Goal: Task Accomplishment & Management: Manage account settings

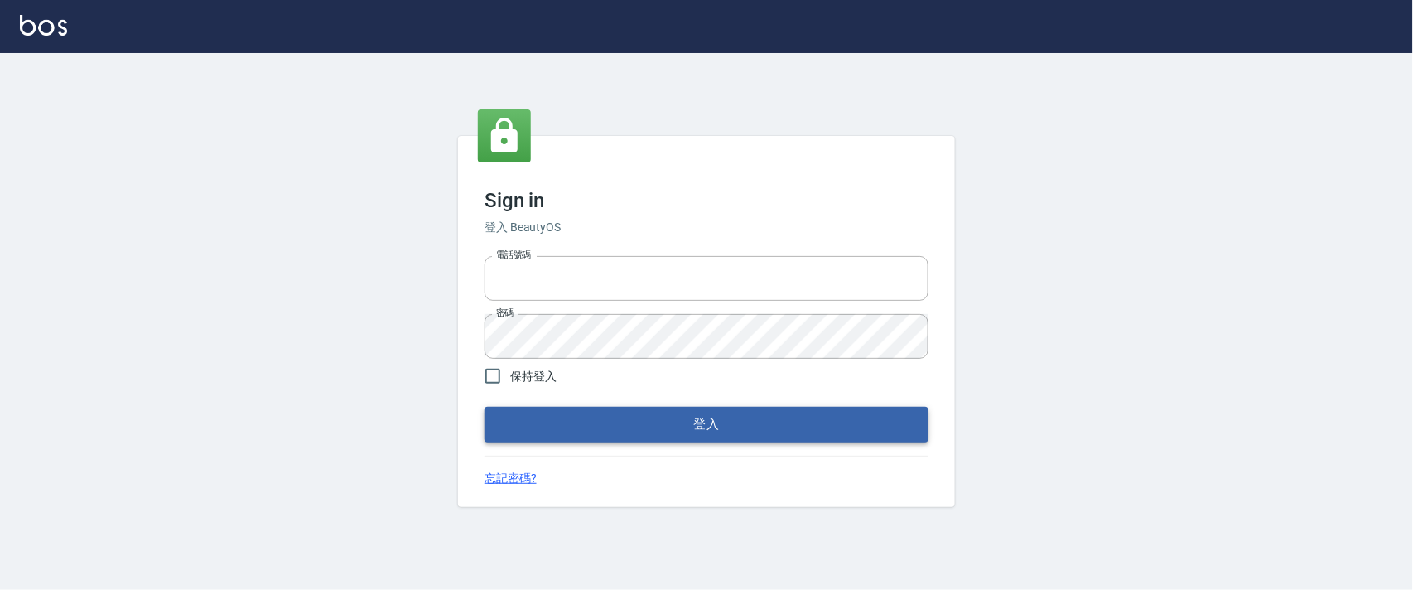
type input "0927987640"
click at [585, 419] on button "登入" at bounding box center [707, 424] width 444 height 35
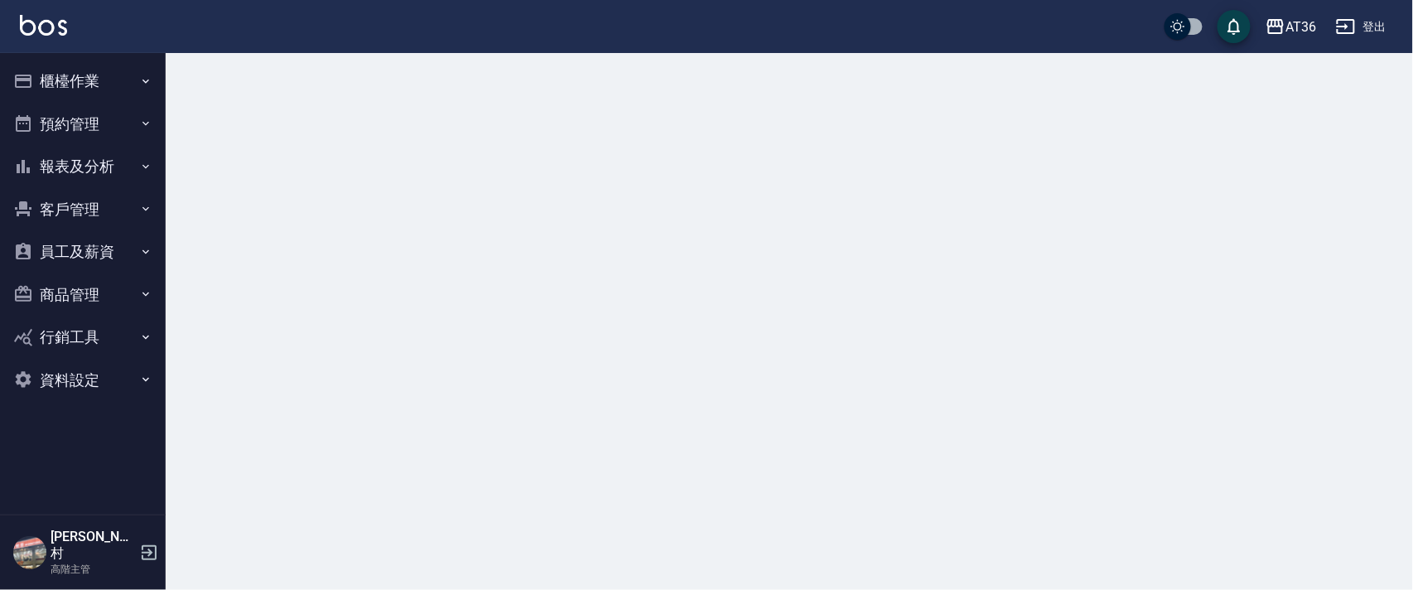
click at [44, 77] on button "櫃檯作業" at bounding box center [83, 81] width 152 height 43
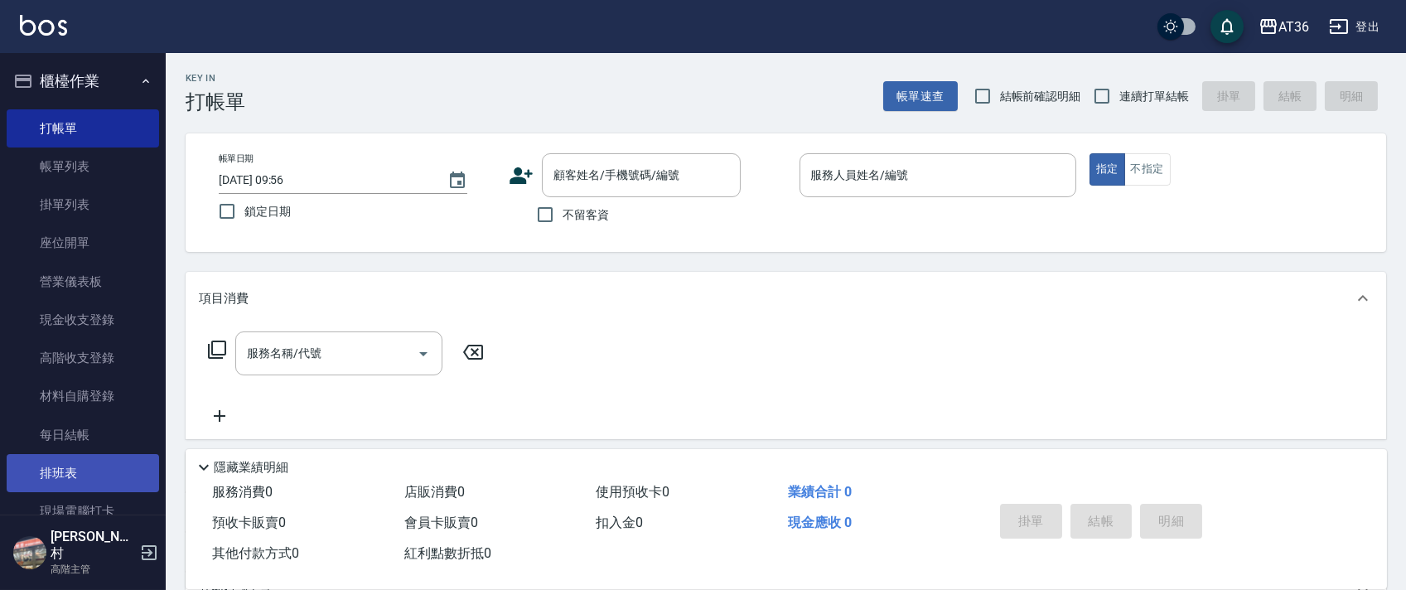
click at [70, 478] on link "排班表" at bounding box center [83, 473] width 152 height 38
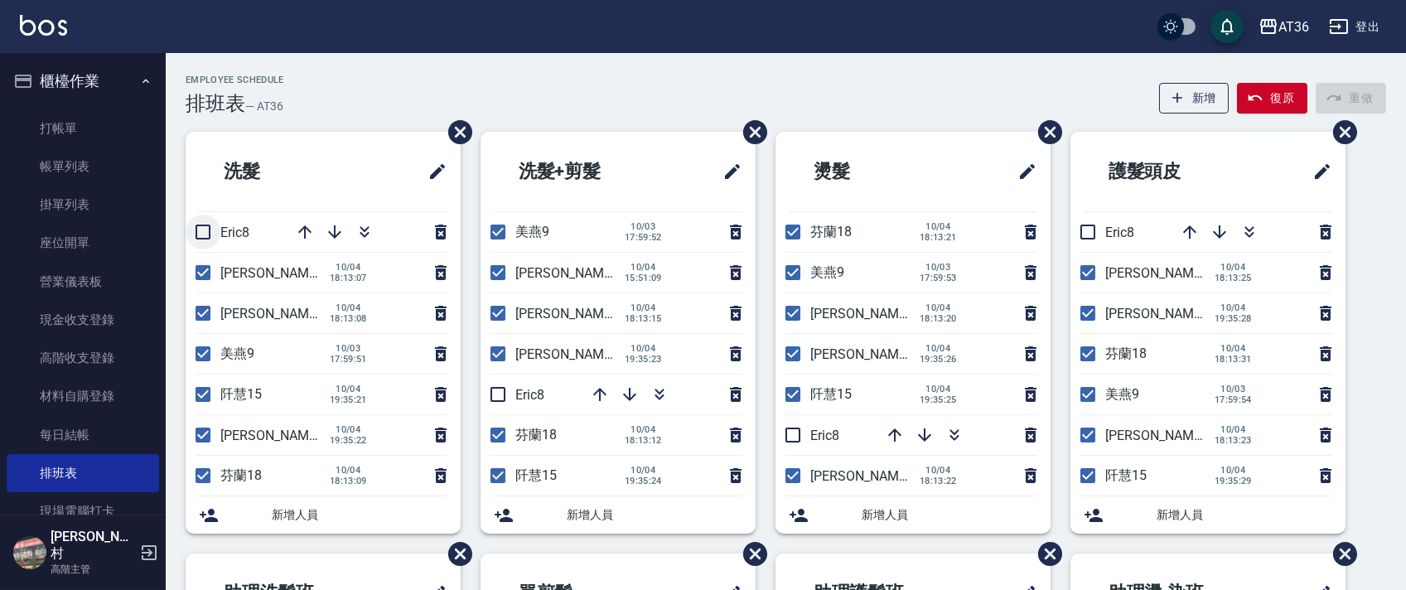
click at [200, 233] on input "checkbox" at bounding box center [203, 232] width 35 height 35
checkbox input "true"
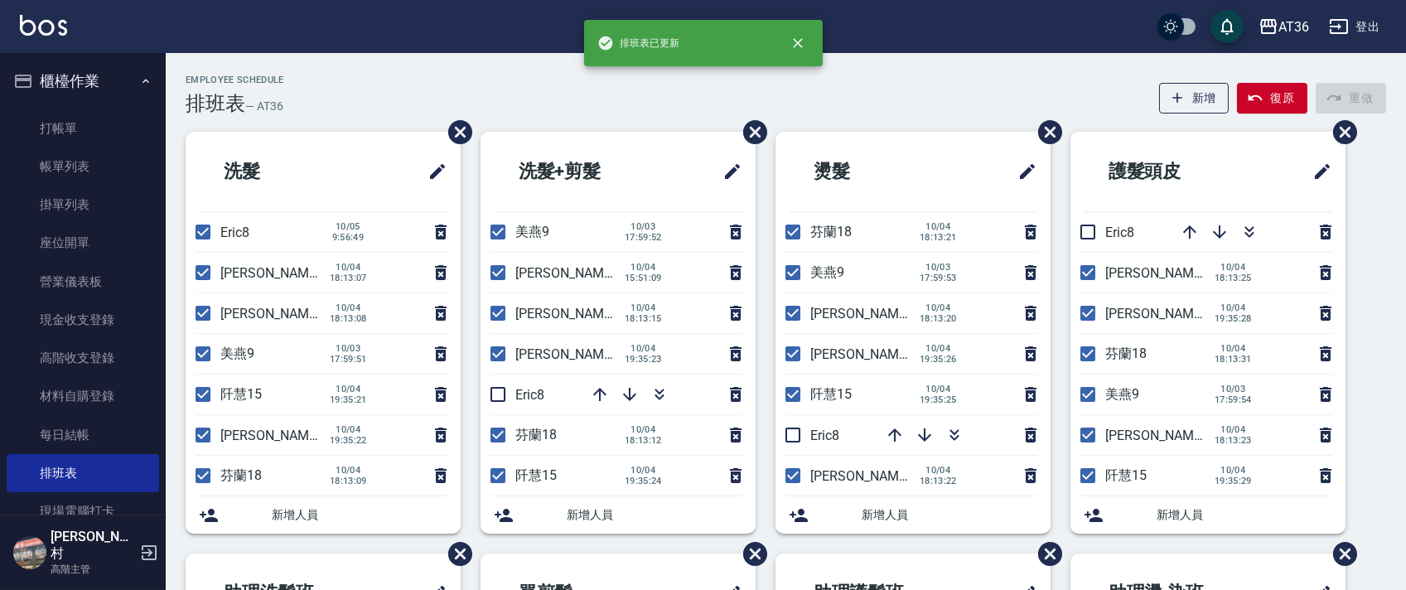
click at [202, 271] on input "checkbox" at bounding box center [203, 272] width 35 height 35
checkbox input "false"
click at [200, 316] on input "checkbox" at bounding box center [203, 313] width 35 height 35
checkbox input "false"
click at [195, 395] on input "checkbox" at bounding box center [203, 394] width 35 height 35
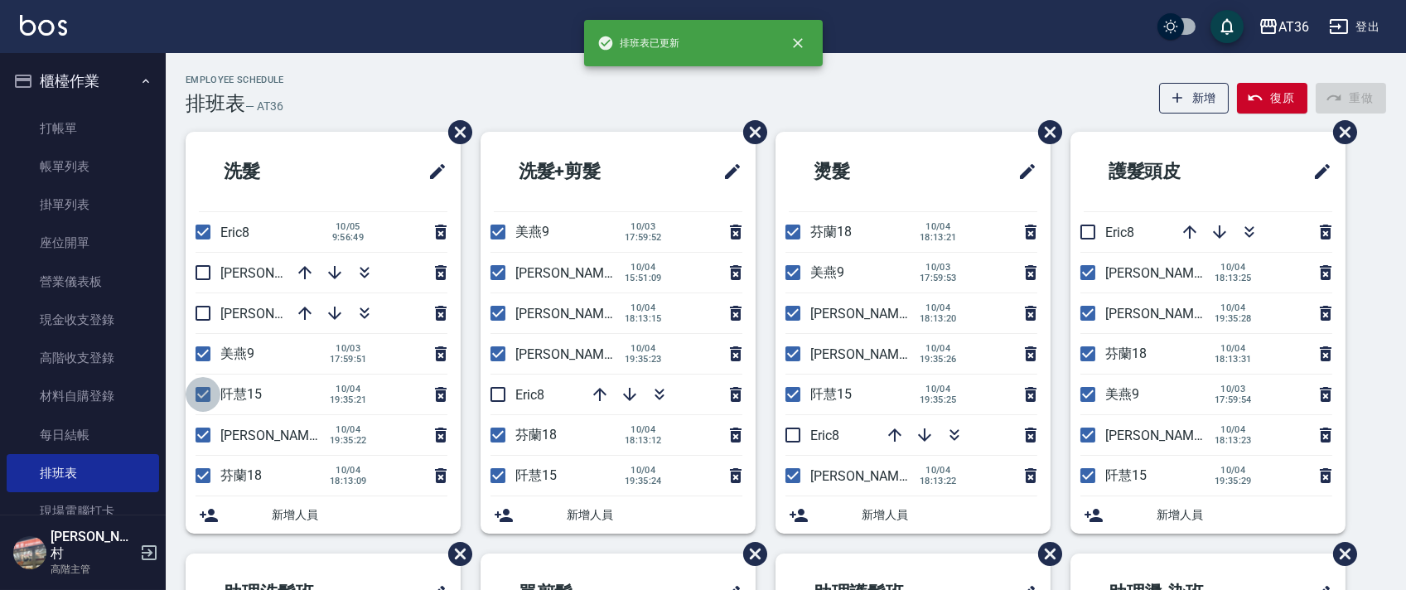
checkbox input "false"
drag, startPoint x: 492, startPoint y: 480, endPoint x: 512, endPoint y: 355, distance: 126.6
click at [493, 480] on input "checkbox" at bounding box center [497, 475] width 35 height 35
checkbox input "false"
click at [491, 395] on input "checkbox" at bounding box center [497, 394] width 35 height 35
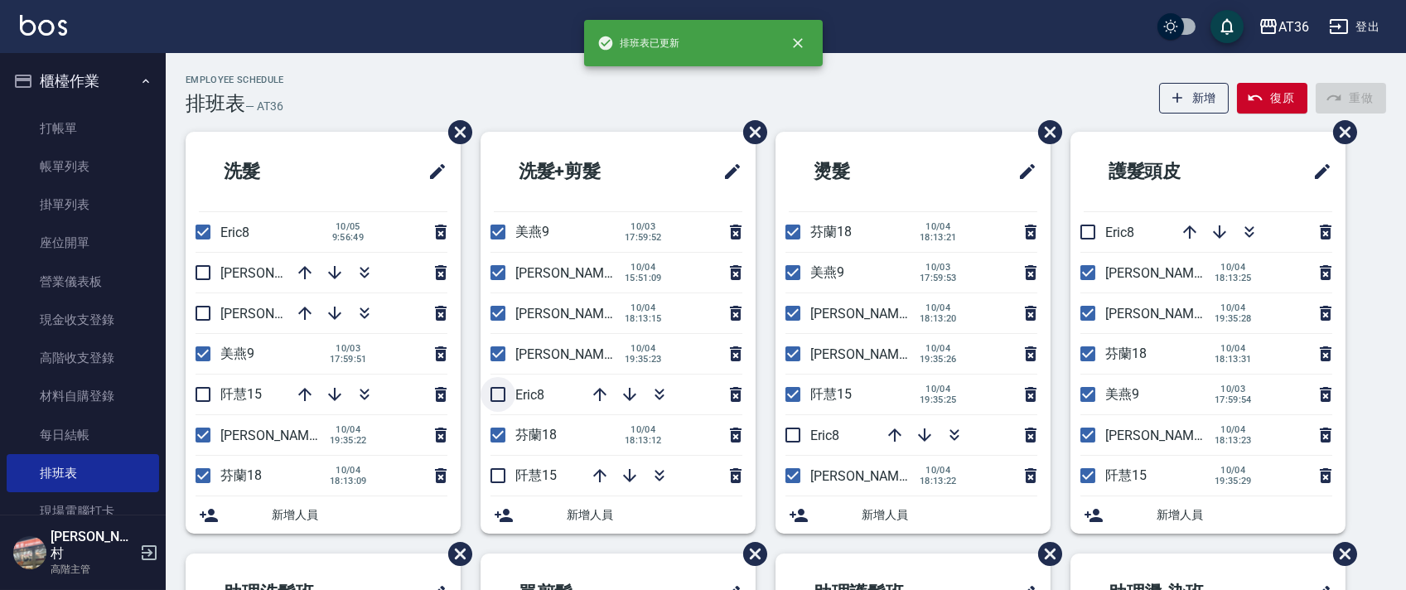
checkbox input "true"
click at [496, 273] on input "checkbox" at bounding box center [497, 272] width 35 height 35
checkbox input "false"
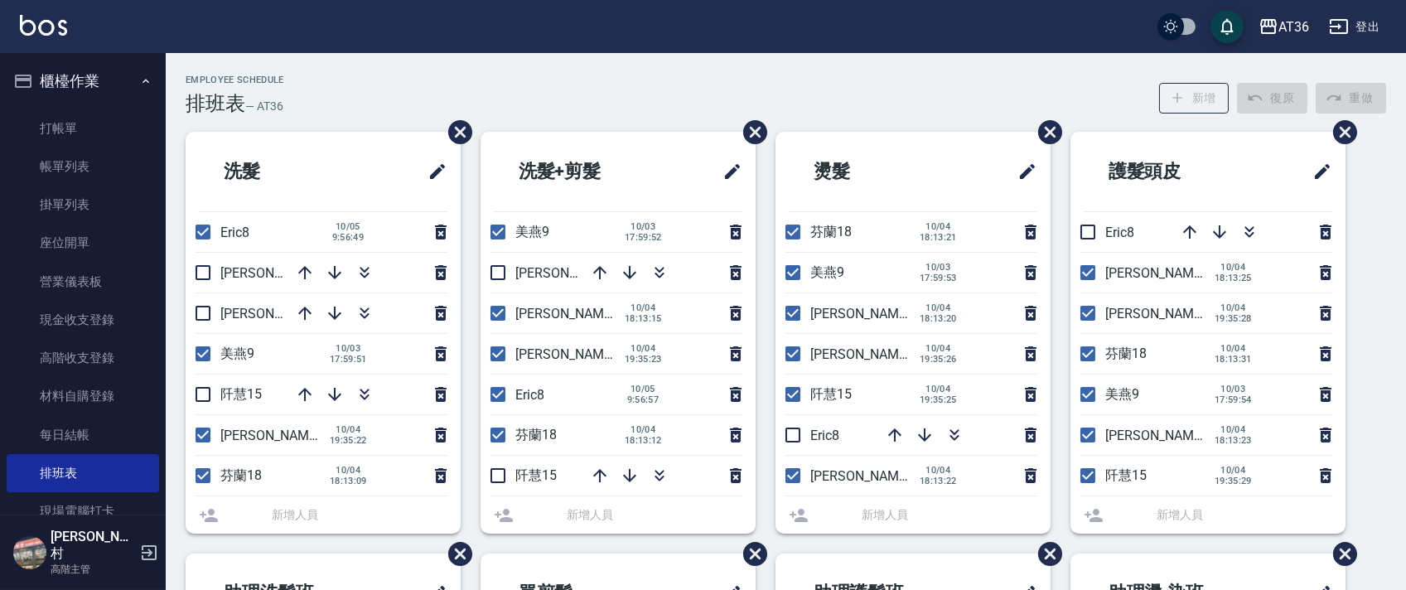
click at [492, 317] on li "[PERSON_NAME]11 [DATE] 18:13:15" at bounding box center [617, 313] width 275 height 40
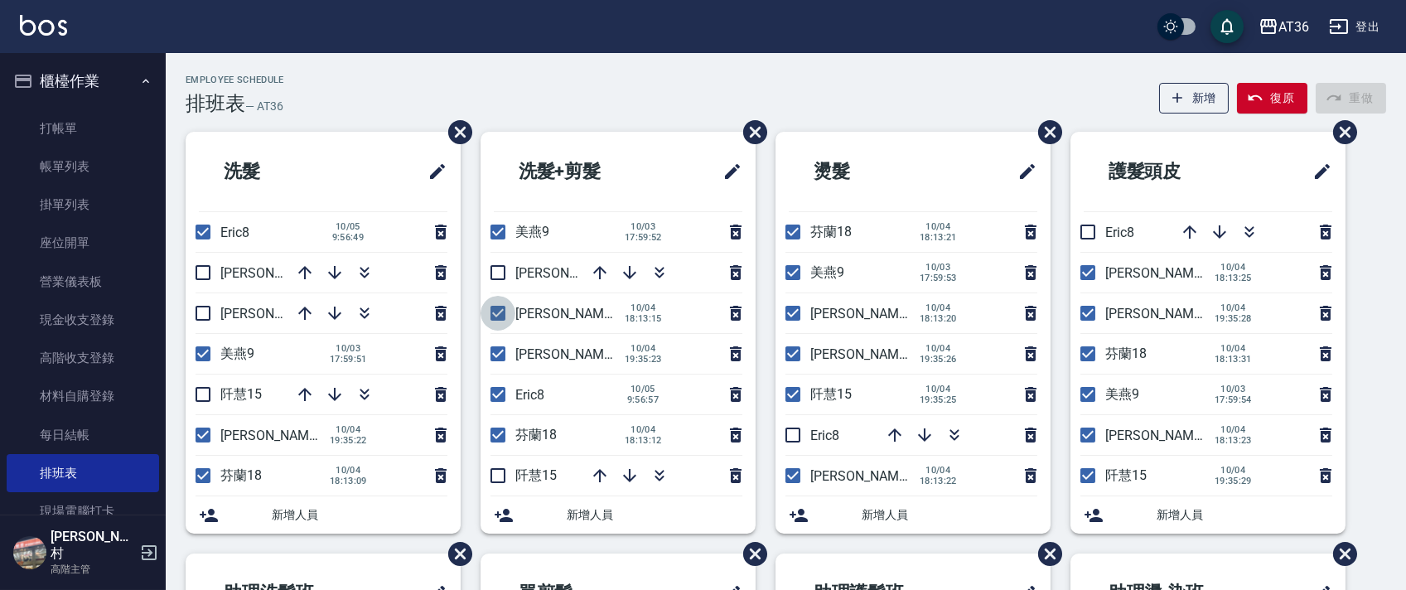
drag, startPoint x: 501, startPoint y: 312, endPoint x: 1412, endPoint y: 485, distance: 927.4
click at [501, 312] on input "checkbox" at bounding box center [497, 313] width 35 height 35
checkbox input "false"
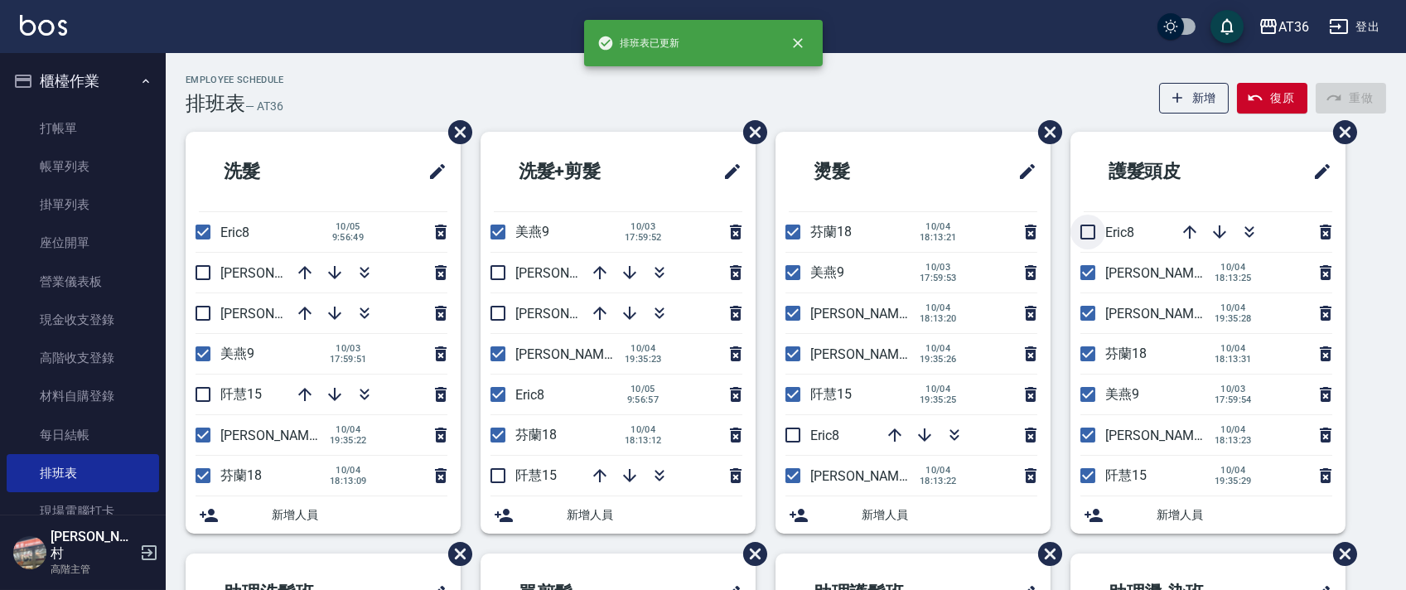
click at [1092, 237] on input "checkbox" at bounding box center [1087, 232] width 35 height 35
checkbox input "true"
click at [1084, 276] on input "checkbox" at bounding box center [1087, 272] width 35 height 35
checkbox input "false"
click at [1085, 350] on input "checkbox" at bounding box center [1087, 353] width 35 height 35
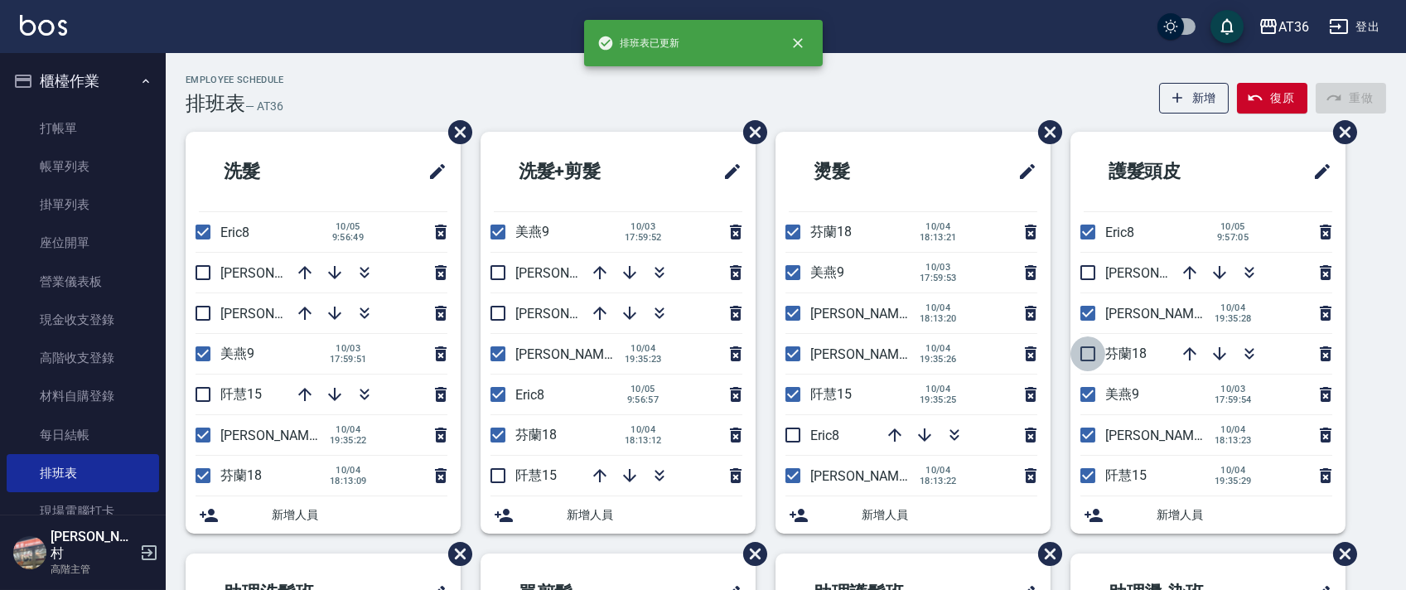
click at [1085, 350] on input "checkbox" at bounding box center [1087, 353] width 35 height 35
checkbox input "true"
click at [1087, 430] on input "checkbox" at bounding box center [1087, 434] width 35 height 35
checkbox input "false"
click at [1085, 472] on input "checkbox" at bounding box center [1087, 475] width 35 height 35
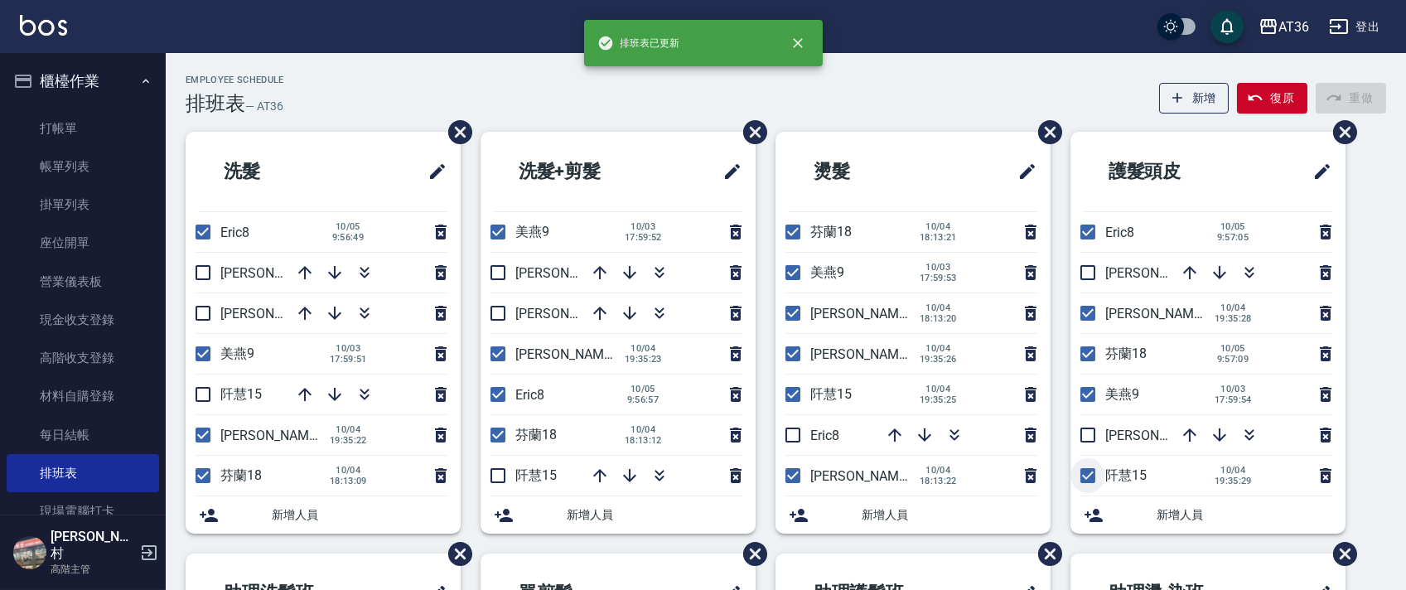
checkbox input "false"
click at [789, 475] on input "checkbox" at bounding box center [792, 475] width 35 height 35
checkbox input "false"
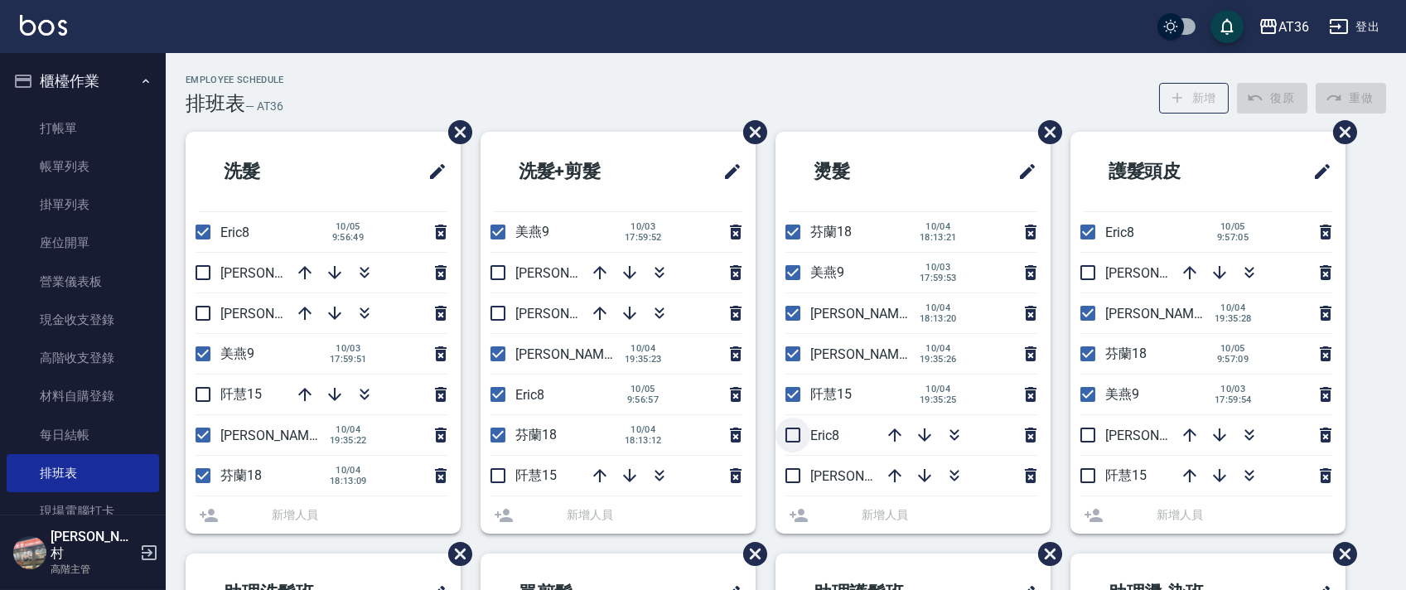
click at [792, 435] on input "checkbox" at bounding box center [792, 434] width 35 height 35
checkbox input "true"
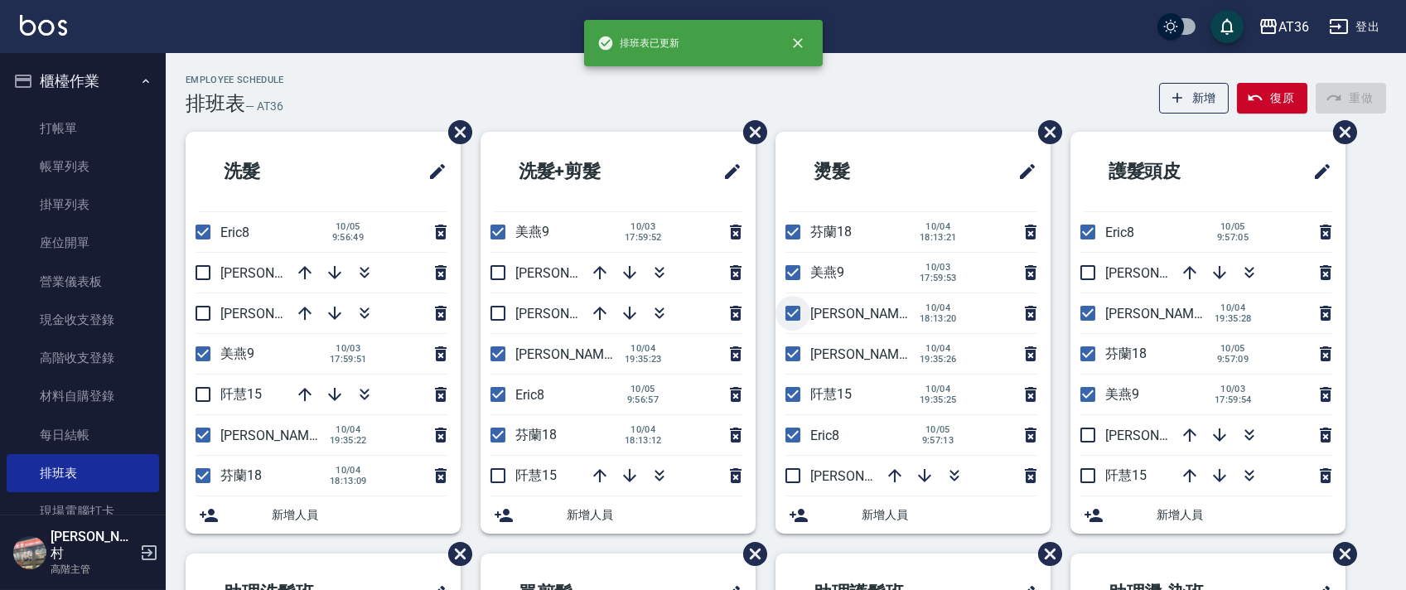
click at [798, 309] on input "checkbox" at bounding box center [792, 313] width 35 height 35
checkbox input "false"
click at [798, 393] on input "checkbox" at bounding box center [792, 394] width 35 height 35
checkbox input "false"
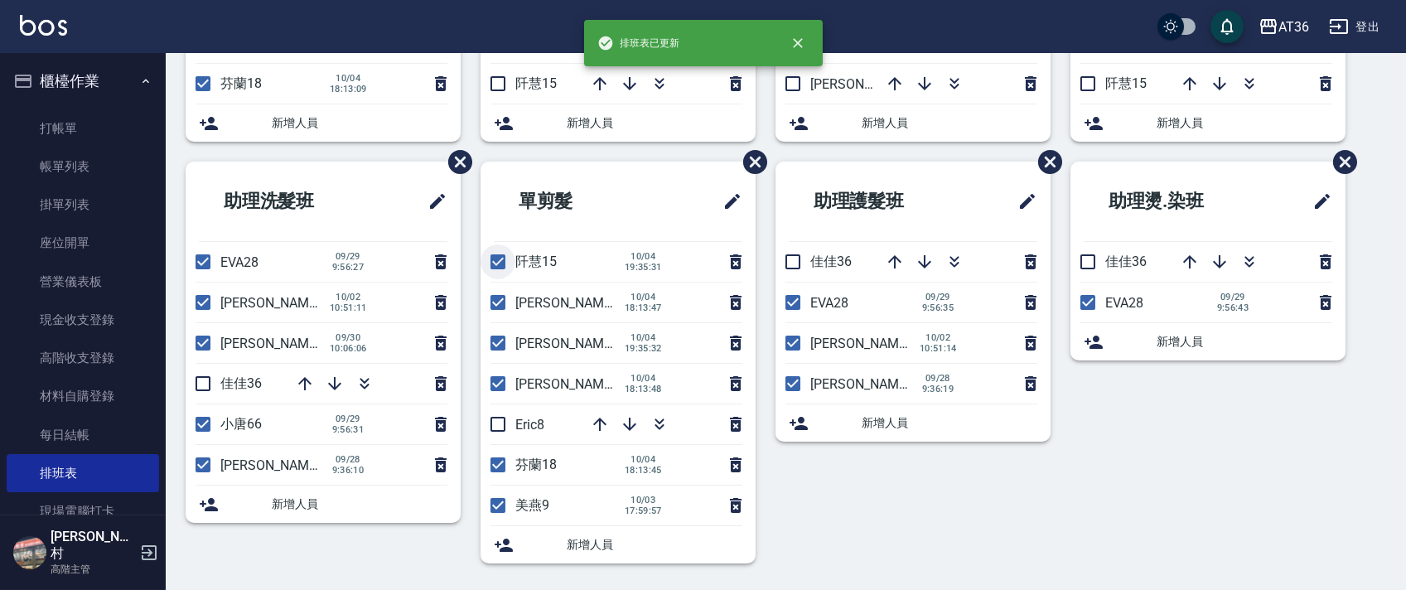
click at [500, 268] on input "checkbox" at bounding box center [497, 261] width 35 height 35
checkbox input "false"
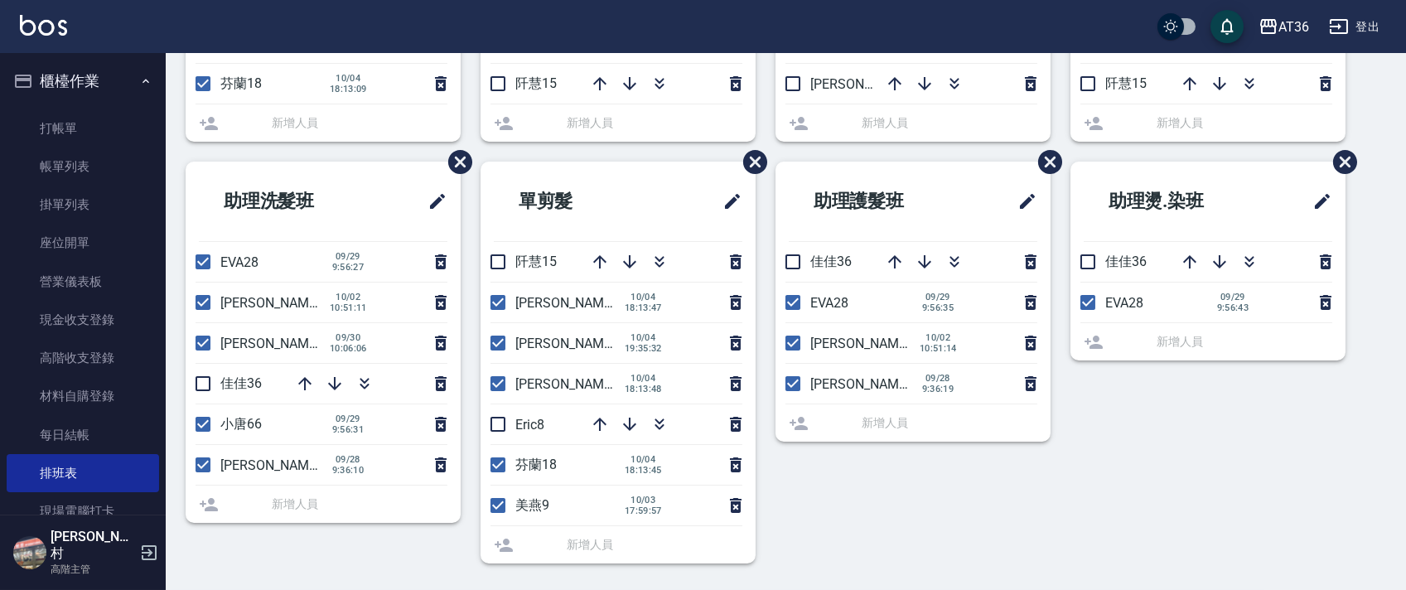
drag, startPoint x: 493, startPoint y: 306, endPoint x: 555, endPoint y: 336, distance: 69.3
click at [493, 307] on input "checkbox" at bounding box center [497, 302] width 35 height 35
checkbox input "false"
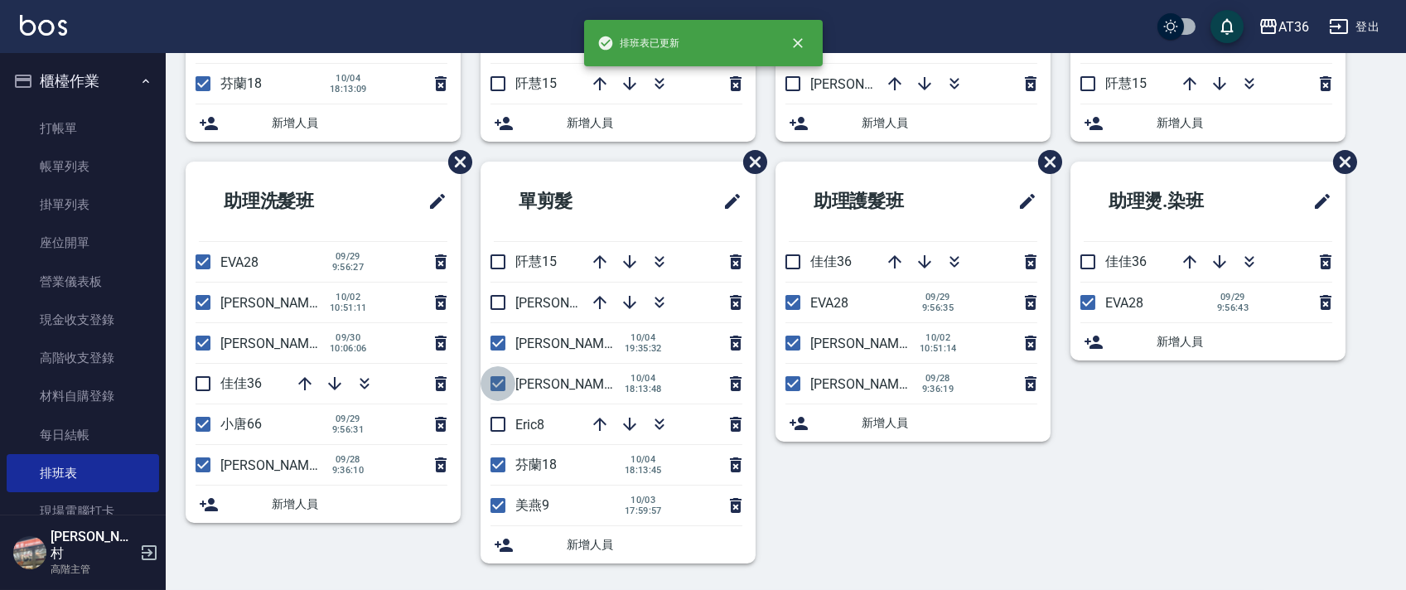
click at [495, 382] on input "checkbox" at bounding box center [497, 383] width 35 height 35
checkbox input "false"
click at [501, 418] on input "checkbox" at bounding box center [497, 424] width 35 height 35
checkbox input "true"
click at [197, 249] on input "checkbox" at bounding box center [203, 261] width 35 height 35
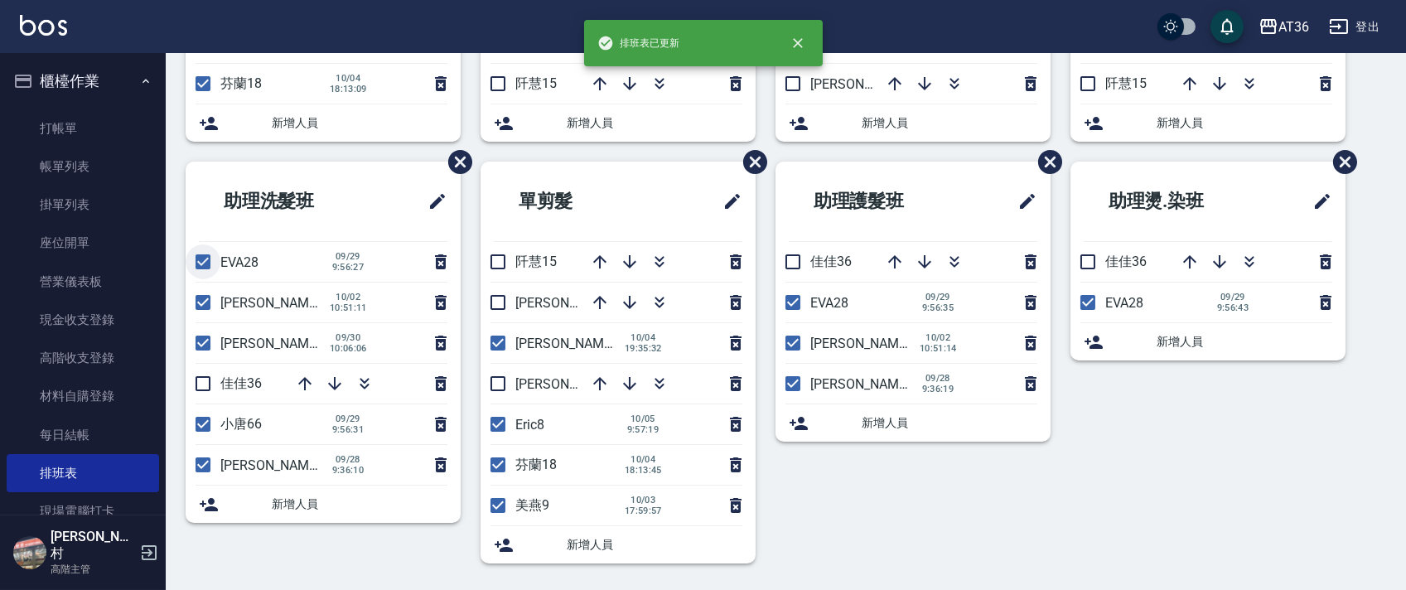
checkbox input "false"
click at [200, 378] on input "checkbox" at bounding box center [203, 383] width 35 height 35
checkbox input "true"
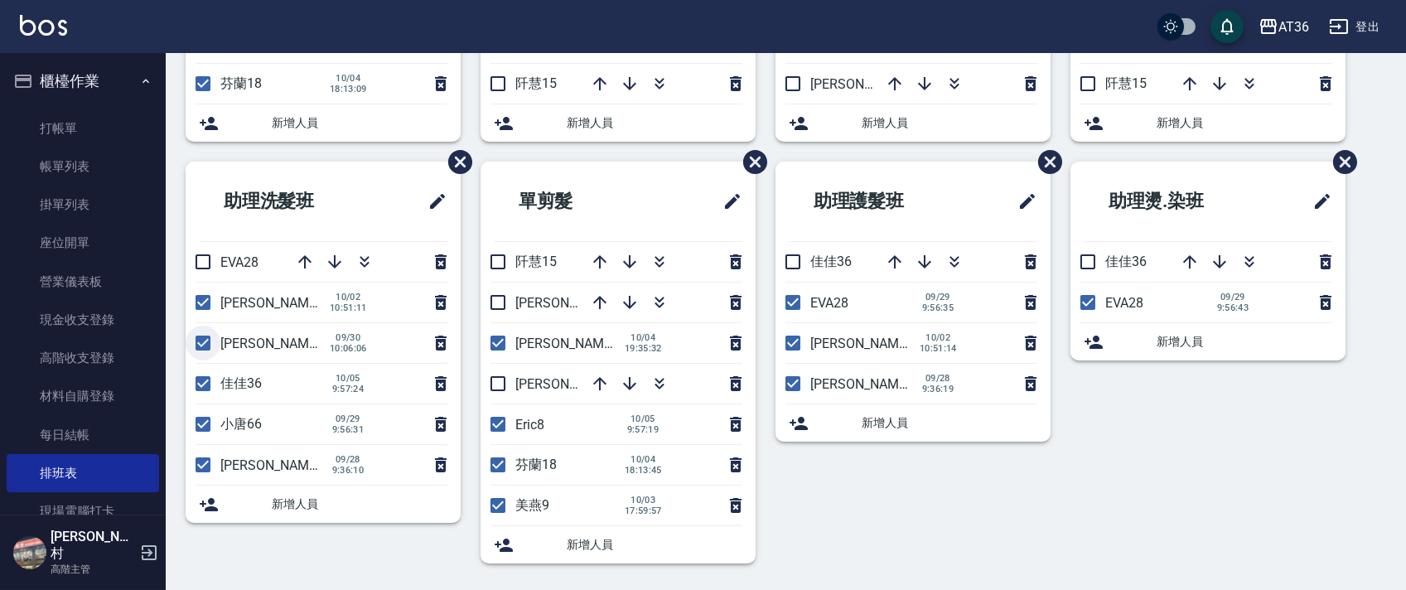
click at [196, 343] on input "checkbox" at bounding box center [203, 343] width 35 height 35
checkbox input "false"
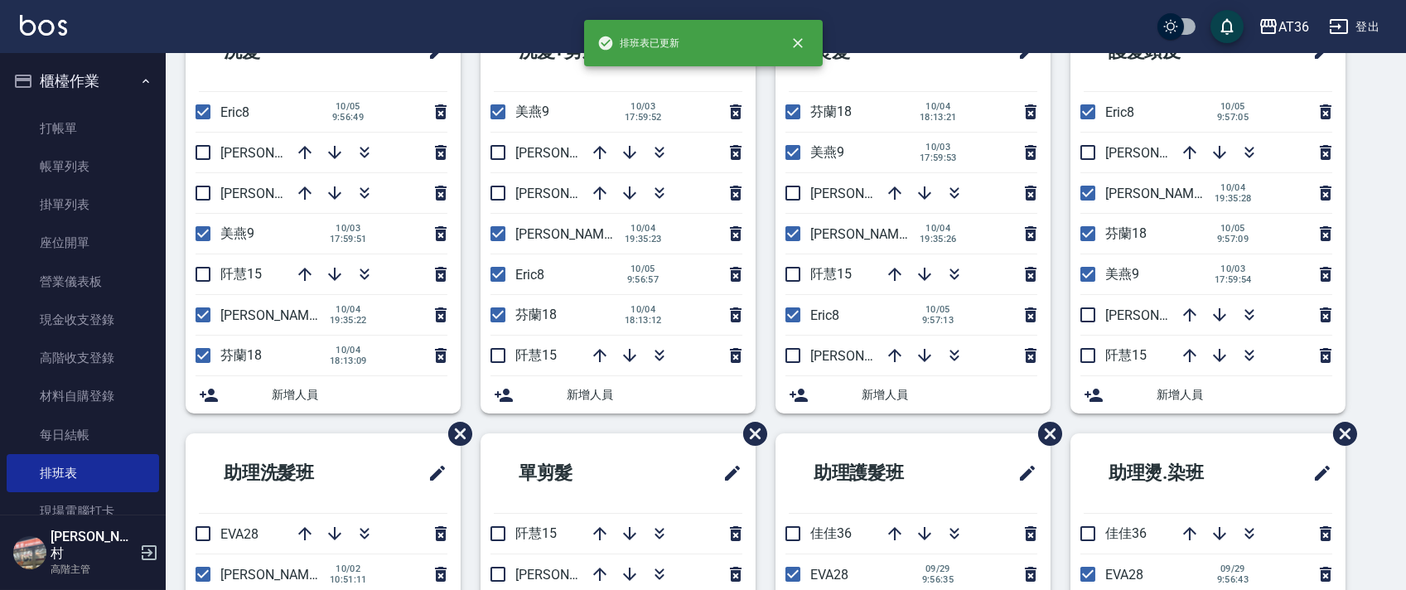
scroll to position [0, 0]
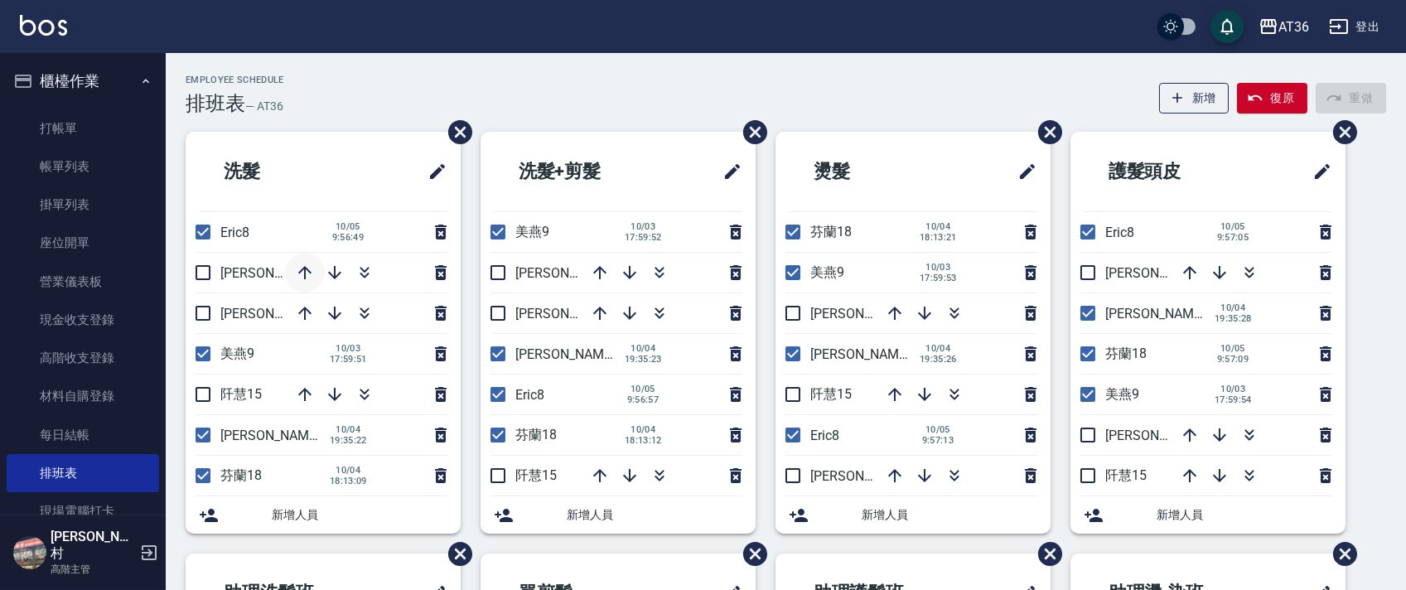
click at [302, 279] on icon "button" at bounding box center [305, 273] width 20 height 20
